Goal: Book appointment/travel/reservation

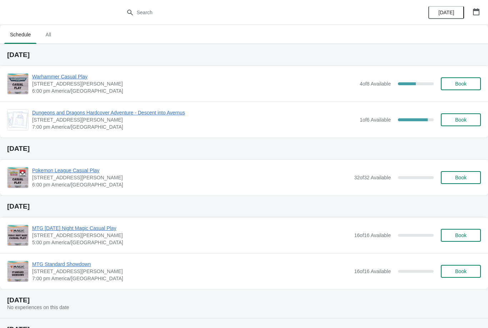
click at [461, 121] on span "Book" at bounding box center [460, 120] width 11 height 6
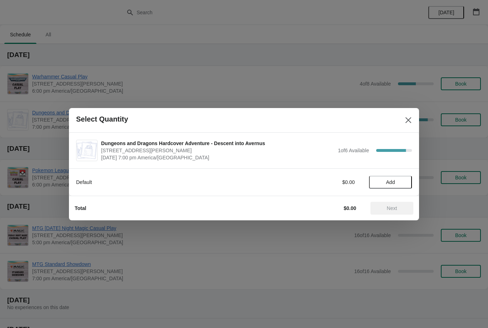
click at [413, 114] on button "Close" at bounding box center [408, 120] width 13 height 13
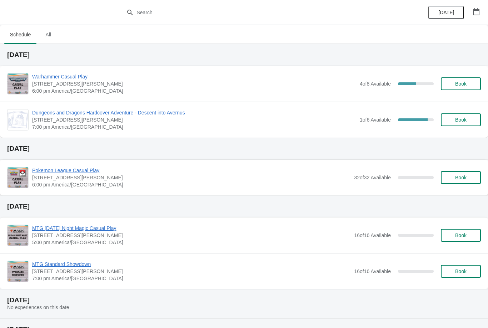
click at [477, 17] on button "button" at bounding box center [475, 11] width 13 height 13
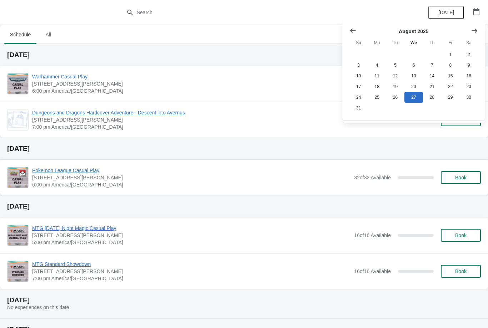
click at [474, 29] on icon "Show next month, September 2025" at bounding box center [474, 30] width 7 height 7
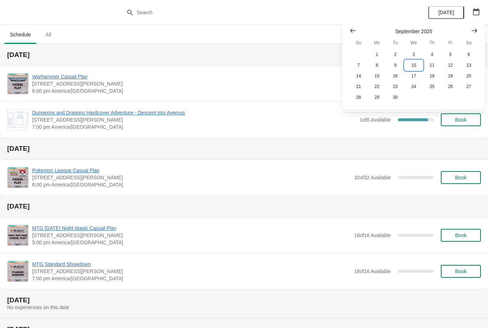
click at [414, 64] on button "10" at bounding box center [413, 65] width 18 height 11
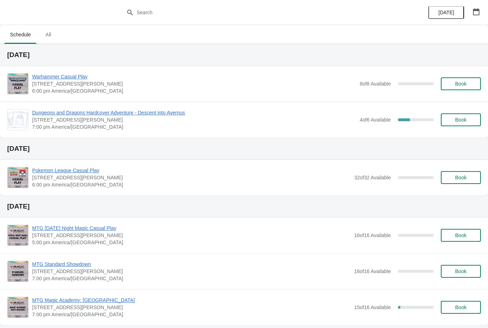
click at [461, 121] on span "Book" at bounding box center [460, 120] width 11 height 6
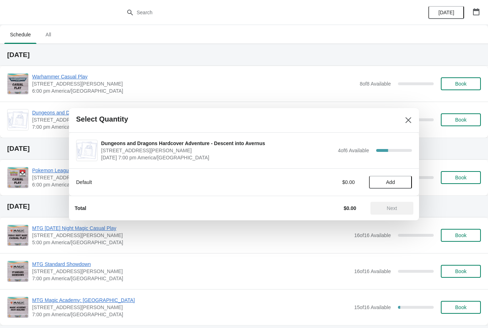
click at [396, 193] on div "Default $0.00 Add" at bounding box center [244, 182] width 350 height 27
click at [396, 183] on span "Add" at bounding box center [390, 183] width 30 height 6
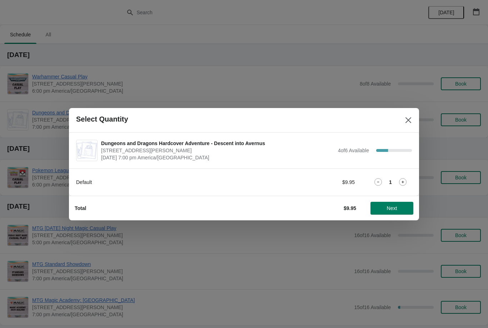
click at [396, 208] on span "Next" at bounding box center [392, 209] width 10 height 6
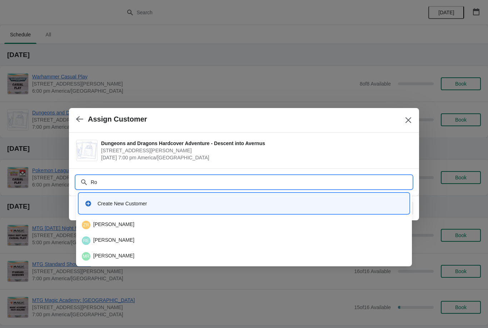
type input "R"
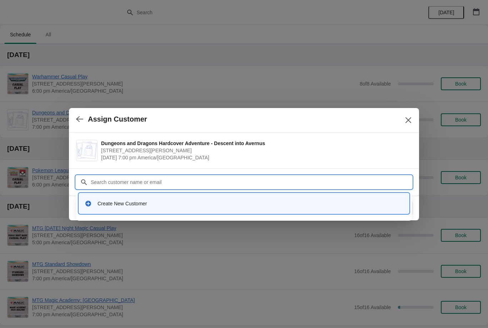
type input "M"
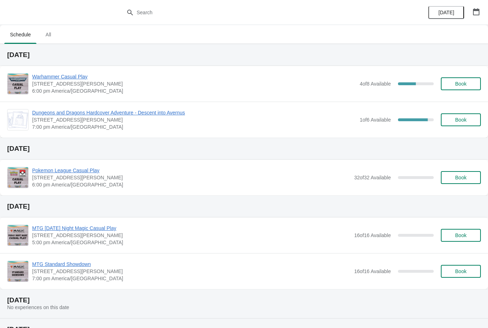
click at [470, 122] on span "Book" at bounding box center [460, 120] width 27 height 6
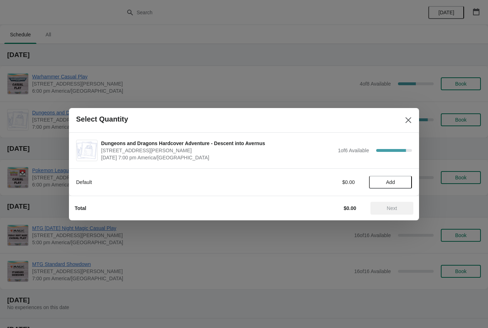
click at [401, 185] on span "Add" at bounding box center [390, 183] width 30 height 6
click at [399, 208] on span "Next" at bounding box center [391, 209] width 31 height 6
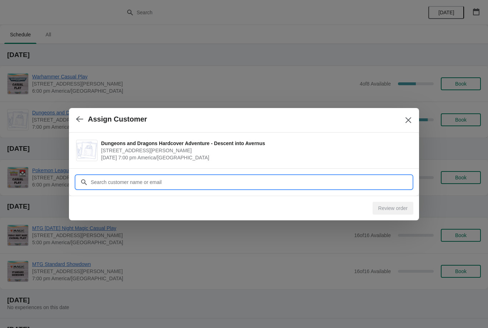
click at [364, 180] on input "Customer" at bounding box center [250, 182] width 321 height 13
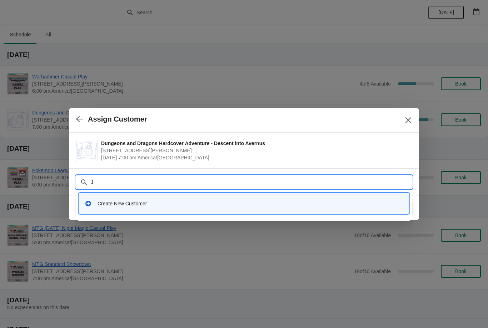
type input "[PERSON_NAME]"
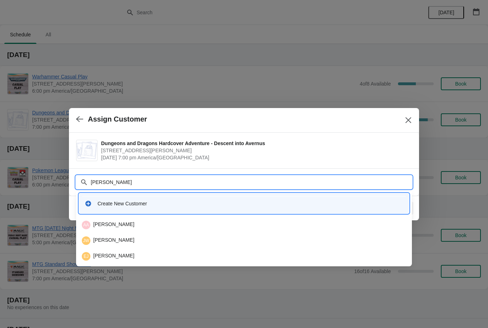
click at [179, 245] on div "[PERSON_NAME] [PERSON_NAME]" at bounding box center [244, 241] width 330 height 14
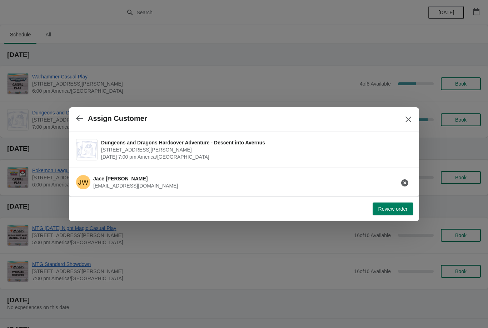
click at [397, 210] on span "Review order" at bounding box center [392, 209] width 29 height 6
